Goal: Information Seeking & Learning: Check status

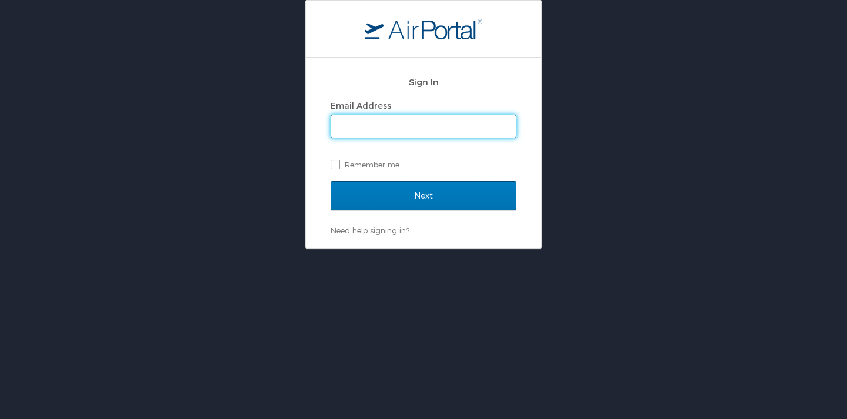
click at [373, 123] on input "Email Address" at bounding box center [423, 126] width 185 height 22
type input "shastings@westernu.edu"
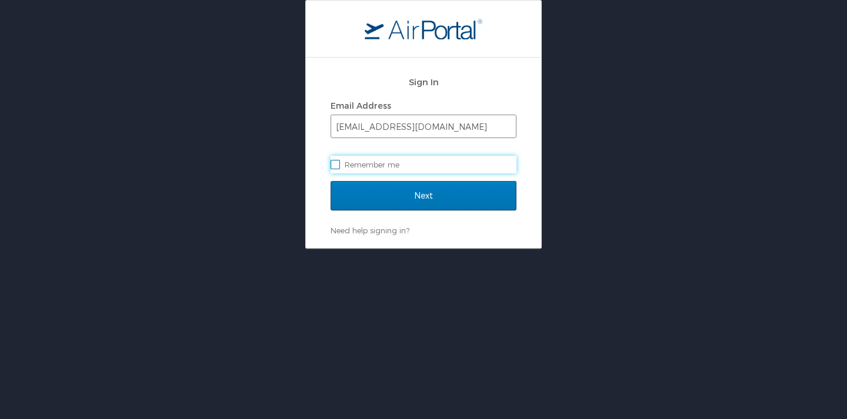
click at [330, 181] on input "Next" at bounding box center [423, 195] width 186 height 29
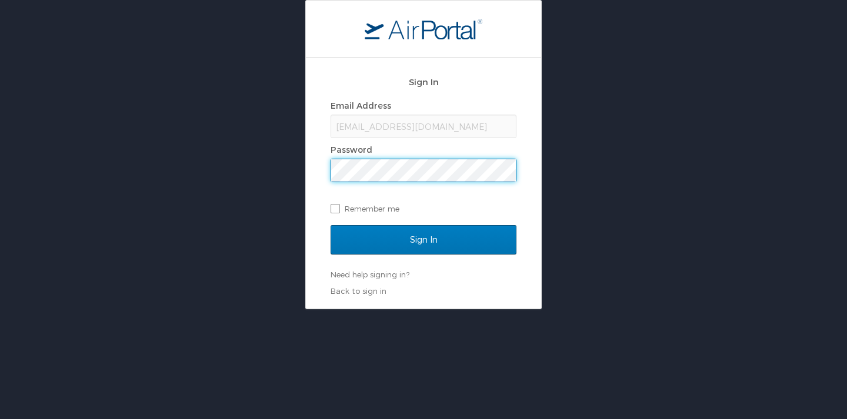
click at [330, 225] on input "Sign In" at bounding box center [423, 239] width 186 height 29
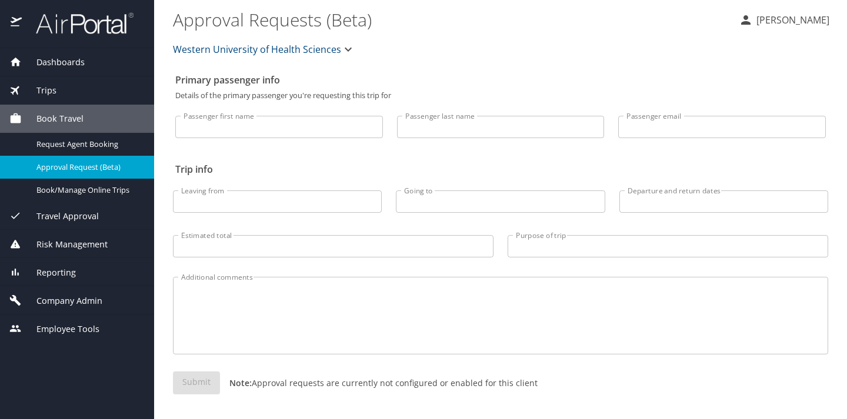
click at [64, 275] on span "Reporting" at bounding box center [49, 272] width 54 height 13
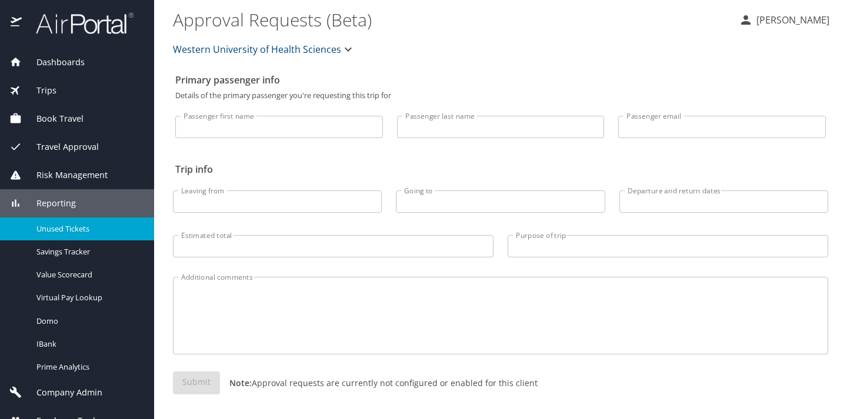
click at [61, 223] on span "Unused Tickets" at bounding box center [87, 228] width 103 height 11
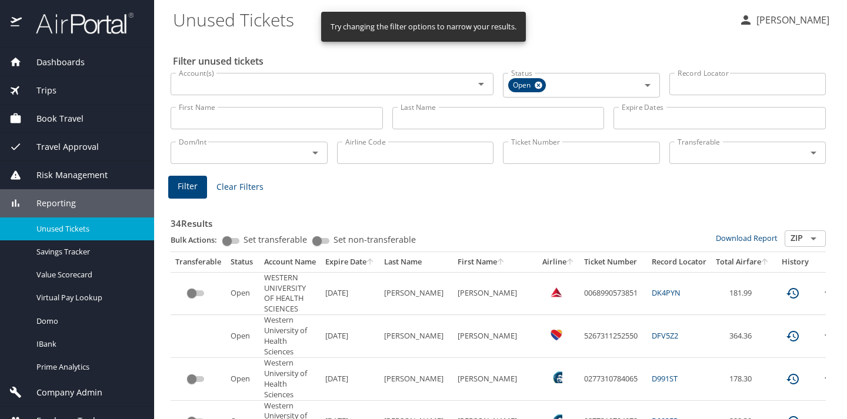
click at [199, 183] on button "Filter" at bounding box center [187, 187] width 39 height 23
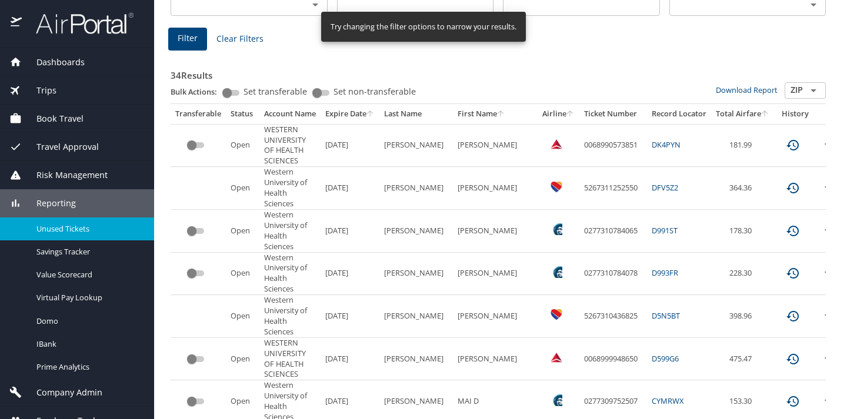
scroll to position [157, 0]
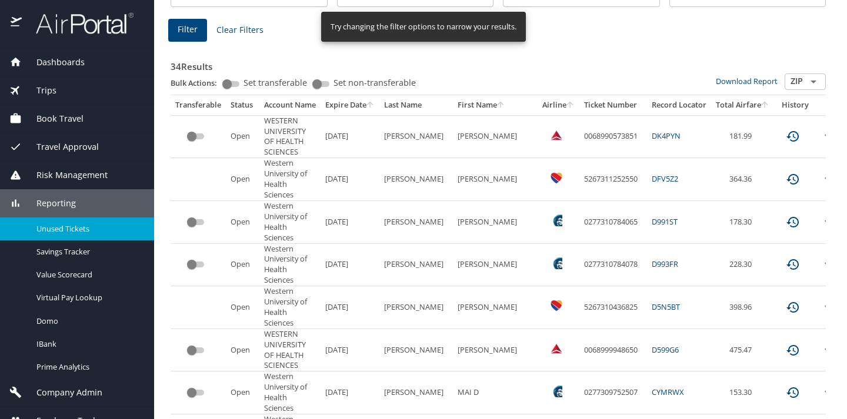
click at [321, 83] on input "Set non-transferable" at bounding box center [317, 84] width 42 height 14
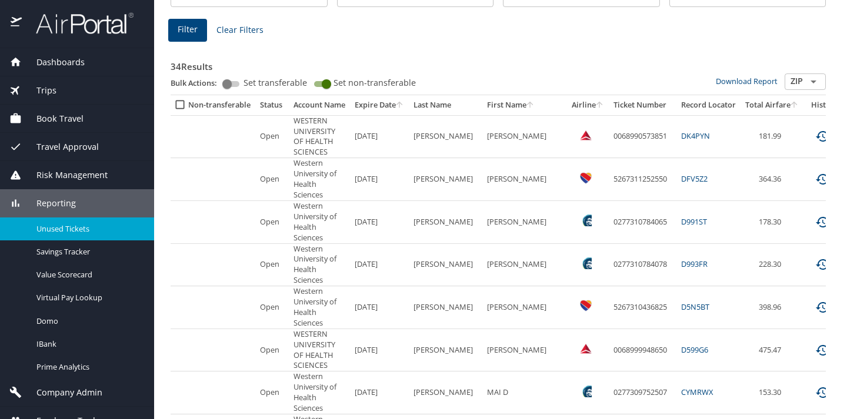
click at [323, 83] on input "Set non-transferable" at bounding box center [326, 84] width 42 height 14
checkbox input "false"
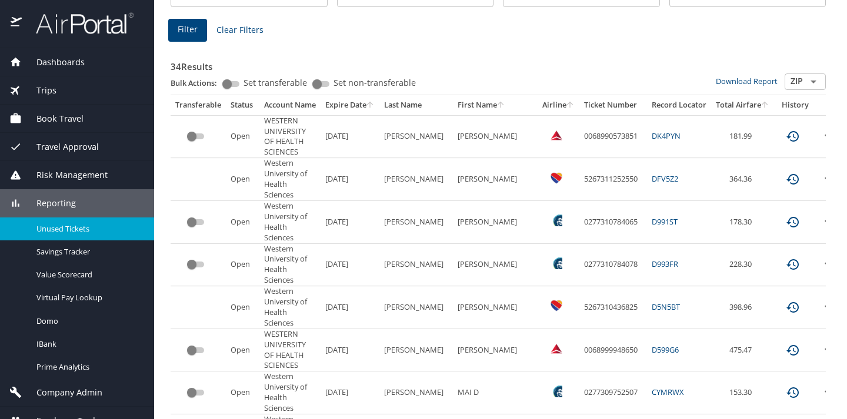
click at [236, 82] on input "Set transferable" at bounding box center [227, 84] width 42 height 14
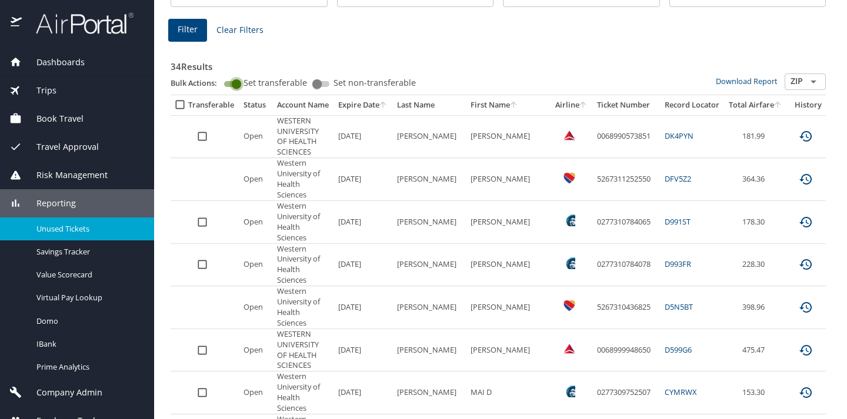
click at [236, 82] on input "Set transferable" at bounding box center [236, 84] width 42 height 14
checkbox input "false"
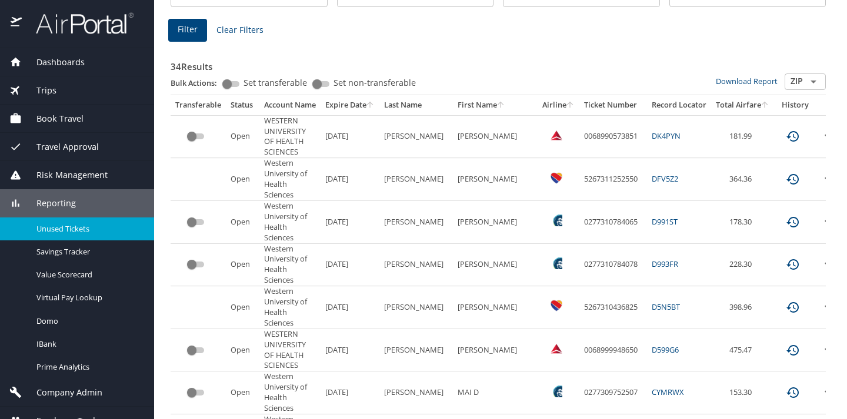
click at [393, 103] on th "Last Name" at bounding box center [416, 105] width 74 height 20
click at [403, 103] on th "Last Name" at bounding box center [416, 105] width 74 height 20
click at [497, 103] on icon "sort" at bounding box center [500, 104] width 6 height 6
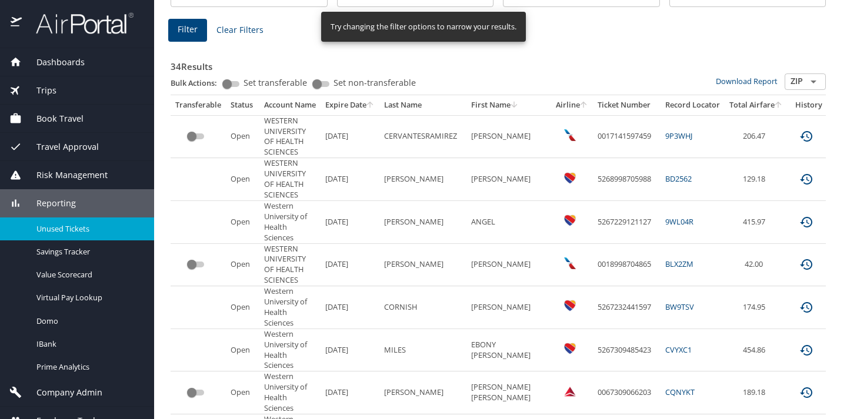
click at [182, 34] on span "Filter" at bounding box center [188, 29] width 20 height 15
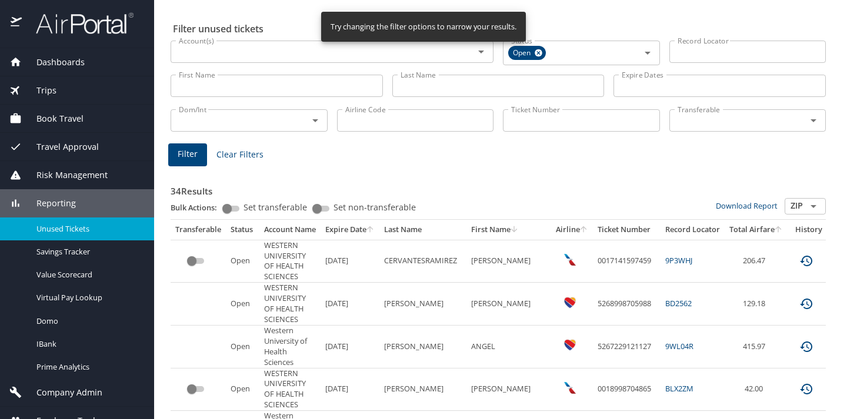
scroll to position [0, 0]
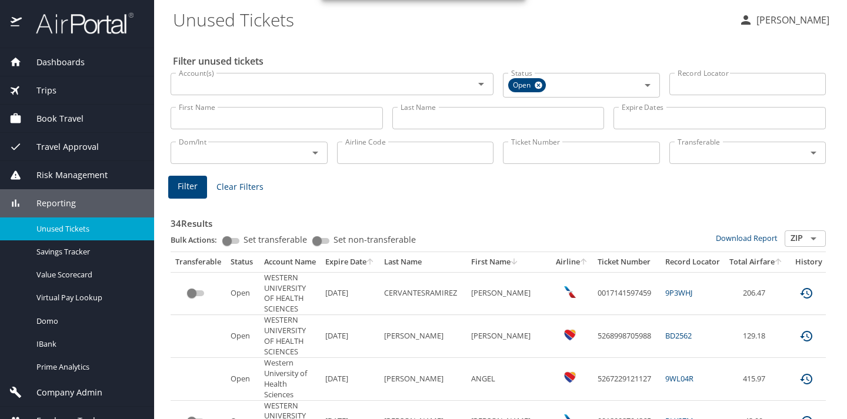
click at [442, 121] on input "Last Name" at bounding box center [498, 118] width 212 height 22
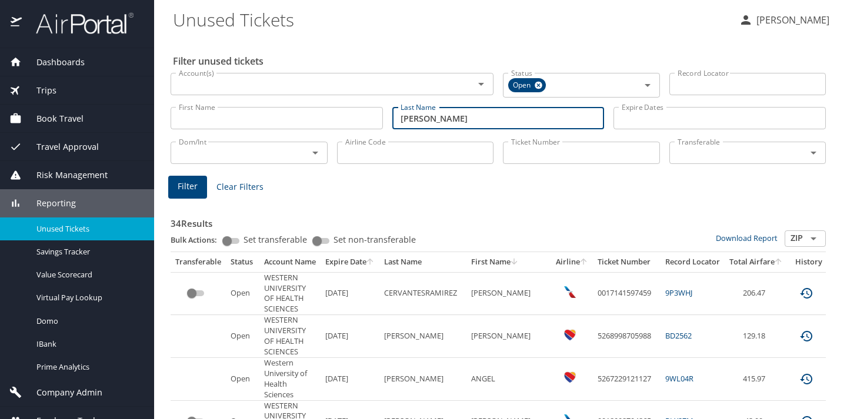
type input "[PERSON_NAME]"
drag, startPoint x: 440, startPoint y: 122, endPoint x: 393, endPoint y: 104, distance: 49.7
click at [393, 111] on input "[PERSON_NAME]" at bounding box center [498, 118] width 212 height 22
type input "[PERSON_NAME]"
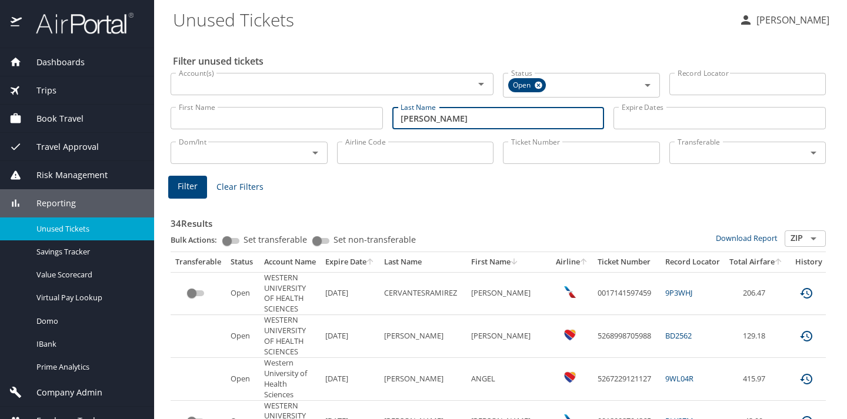
drag, startPoint x: 456, startPoint y: 111, endPoint x: 429, endPoint y: 81, distance: 40.8
click at [394, 107] on input "[PERSON_NAME]" at bounding box center [498, 118] width 212 height 22
click at [535, 86] on icon at bounding box center [538, 85] width 9 height 13
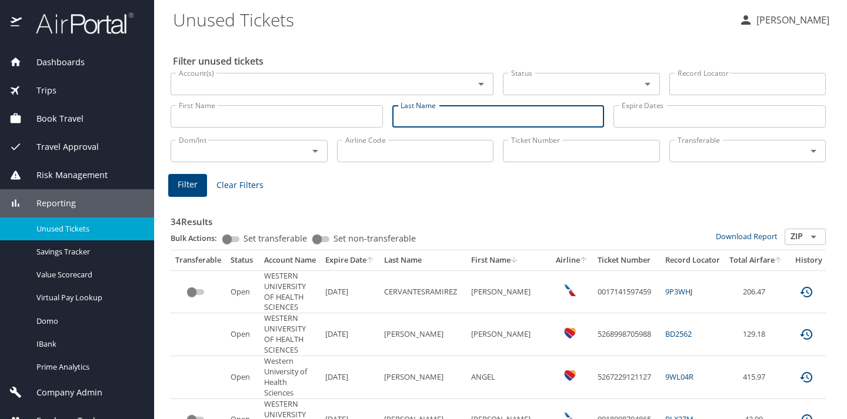
drag, startPoint x: 423, startPoint y: 115, endPoint x: 412, endPoint y: 106, distance: 13.4
click at [423, 115] on input "Last Name" at bounding box center [498, 116] width 212 height 22
type input "[PERSON_NAME]"
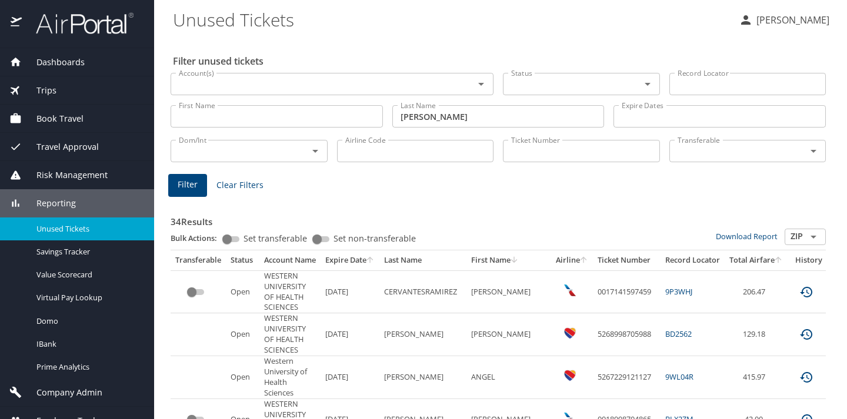
click at [186, 188] on span "Filter" at bounding box center [188, 185] width 20 height 15
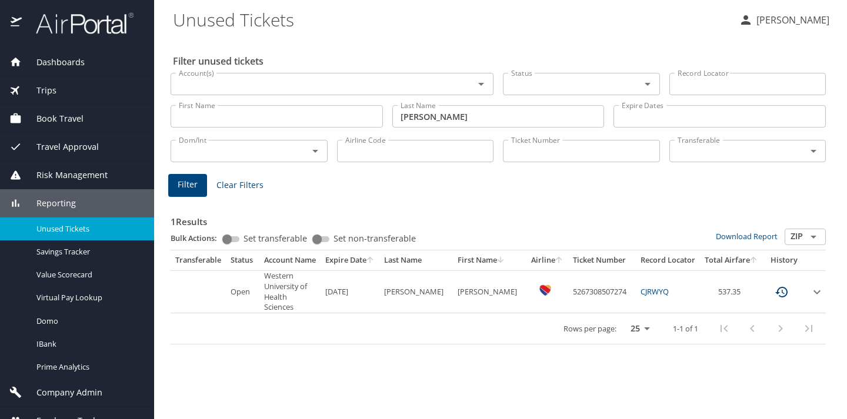
click at [303, 187] on div "Filter Clear Filters" at bounding box center [498, 185] width 660 height 23
